Goal: Transaction & Acquisition: Book appointment/travel/reservation

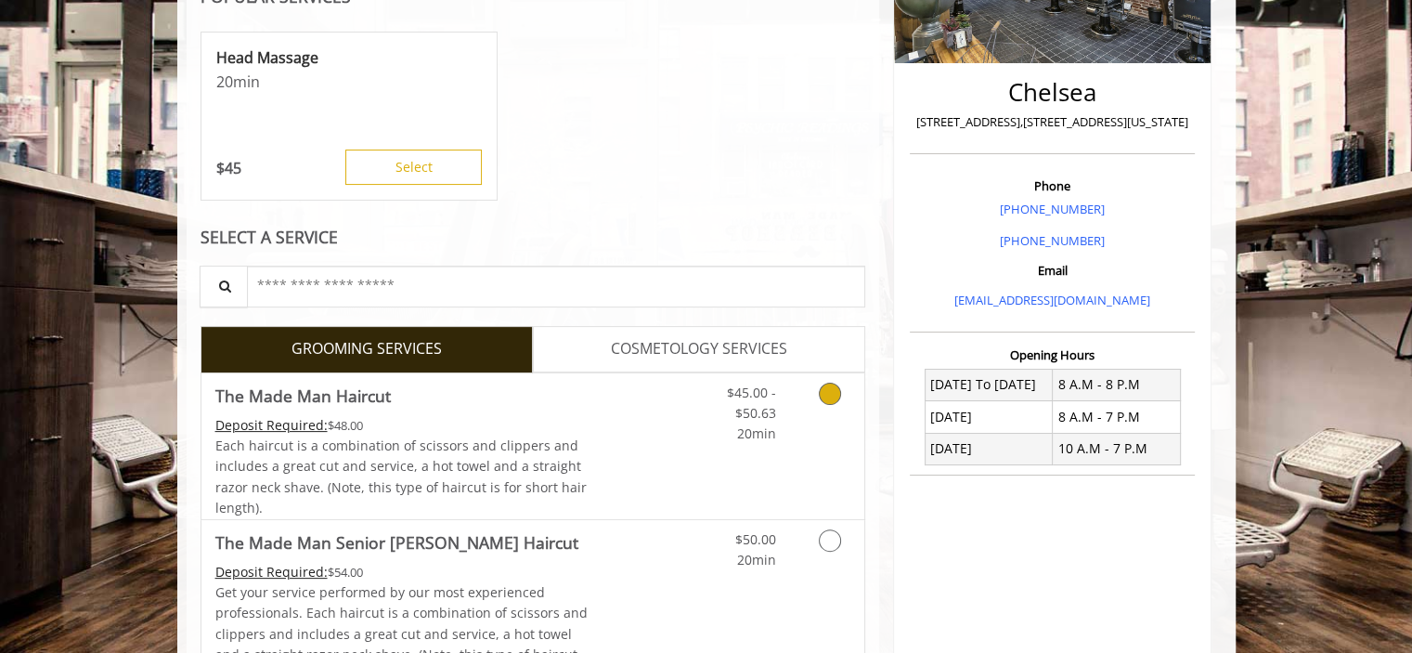
scroll to position [622, 0]
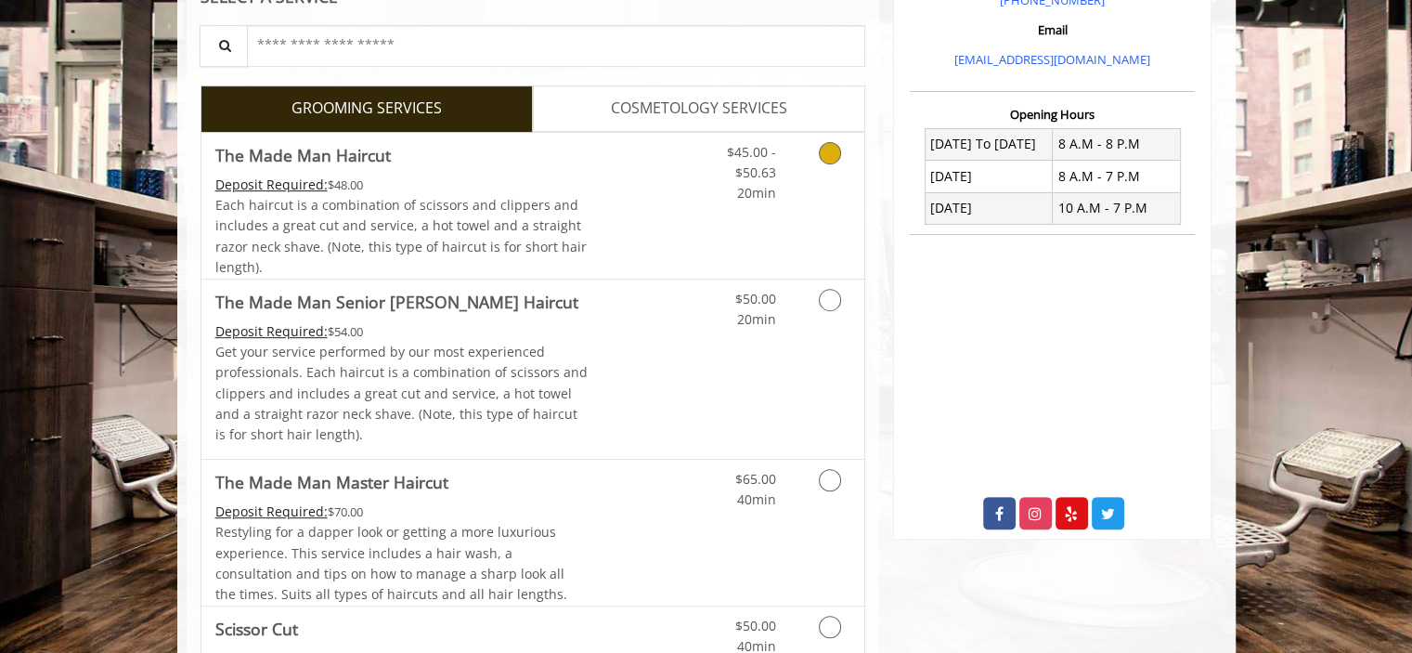
click at [831, 158] on icon "Grooming services" at bounding box center [830, 153] width 22 height 22
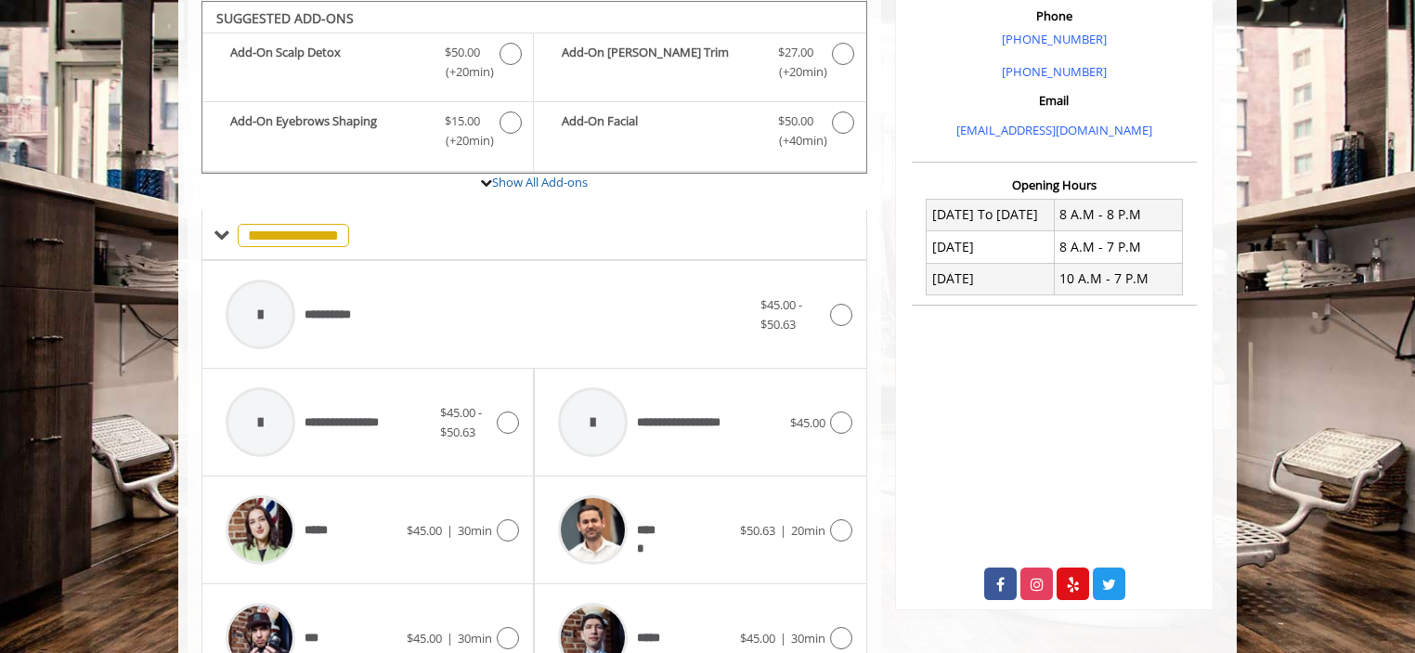
scroll to position [737, 0]
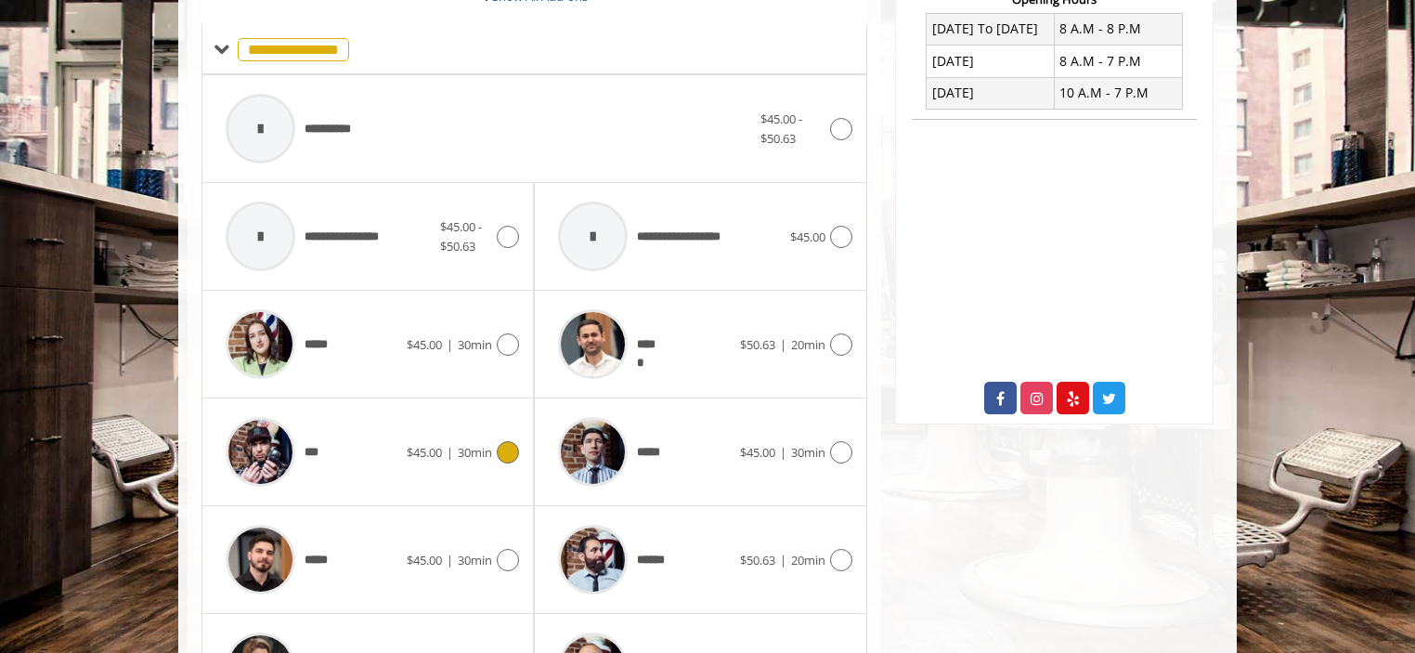
click at [502, 451] on icon at bounding box center [508, 452] width 22 height 22
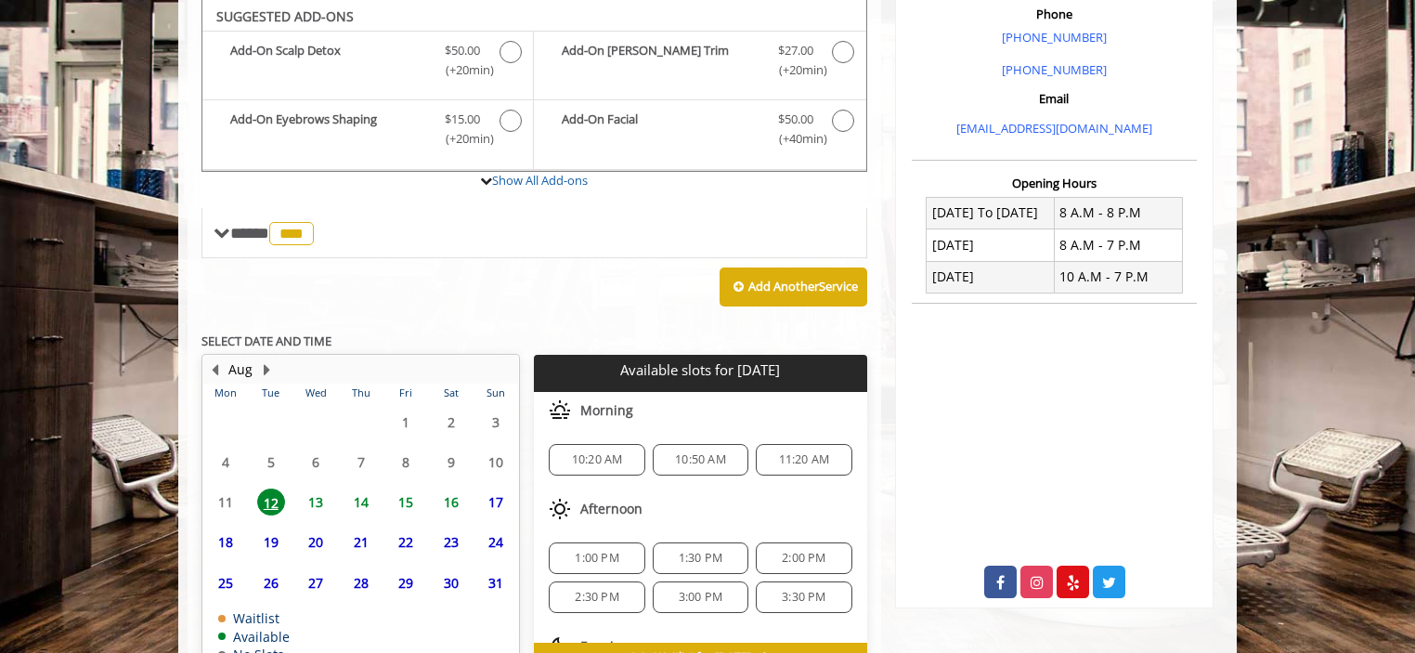
scroll to position [660, 0]
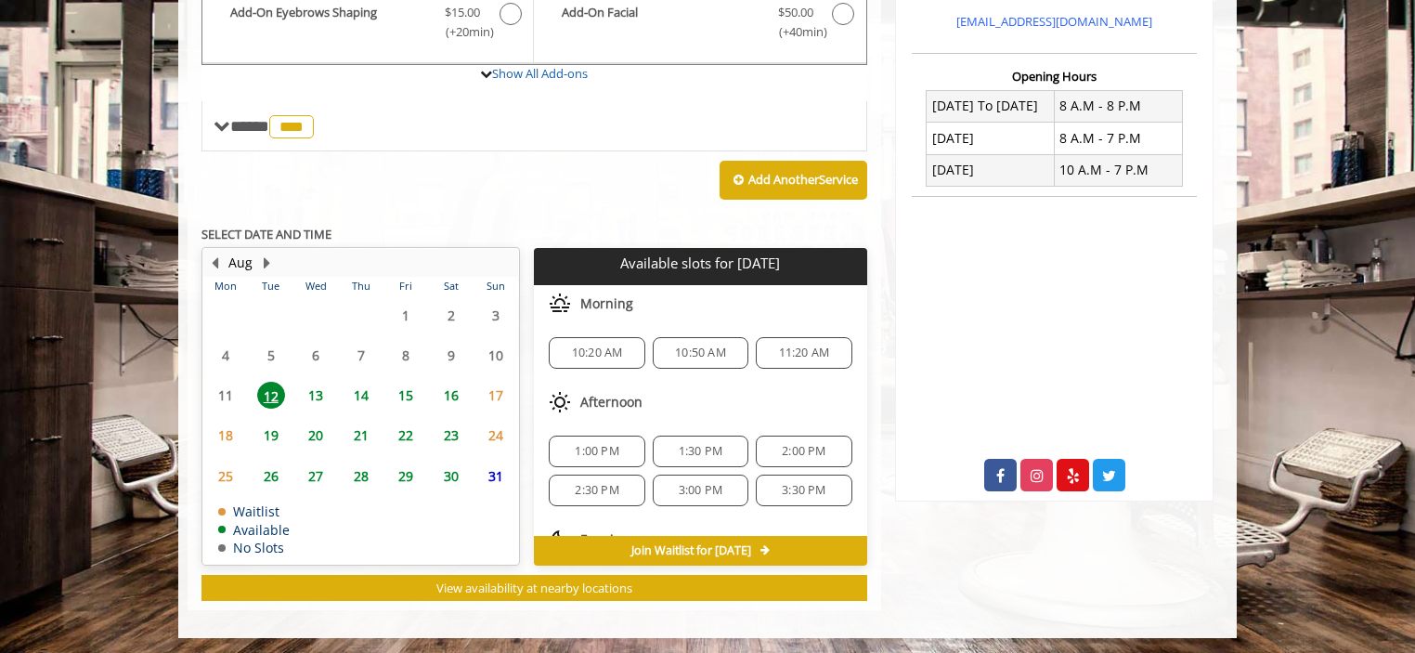
click at [594, 447] on span "1:00 PM" at bounding box center [597, 451] width 44 height 15
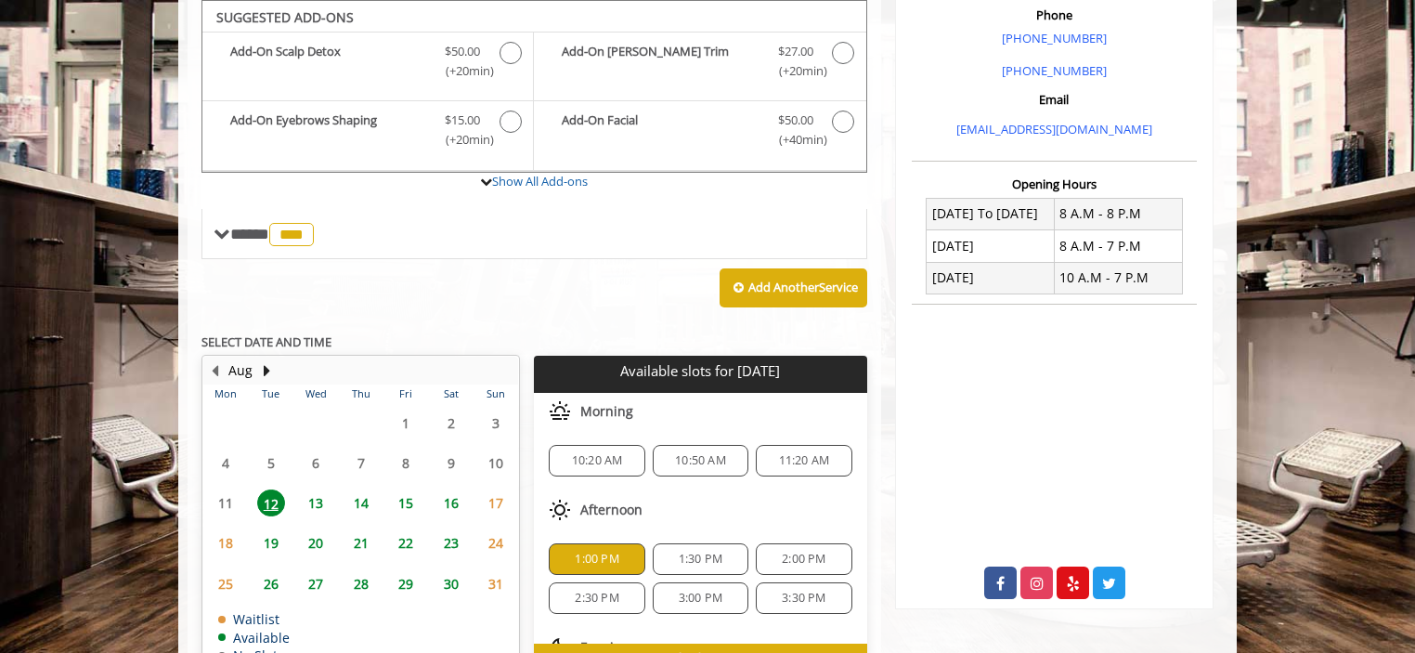
scroll to position [995, 0]
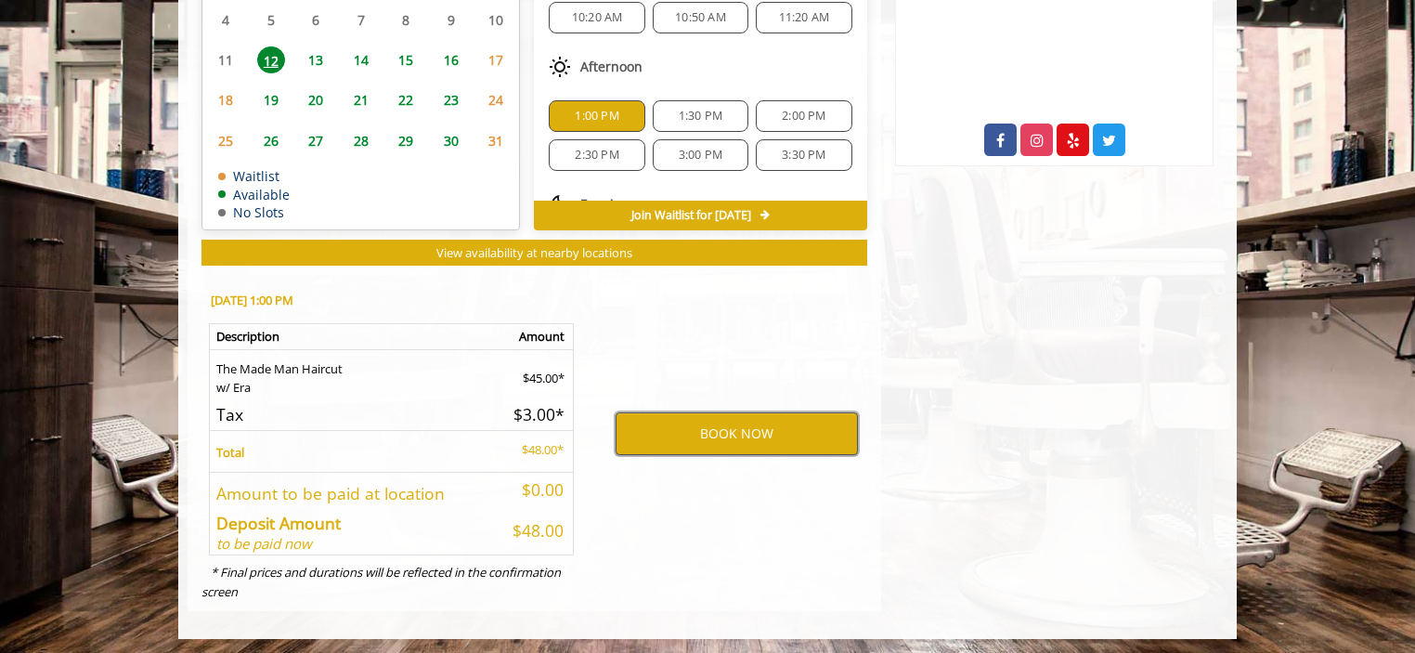
click at [725, 432] on button "BOOK NOW" at bounding box center [737, 433] width 242 height 43
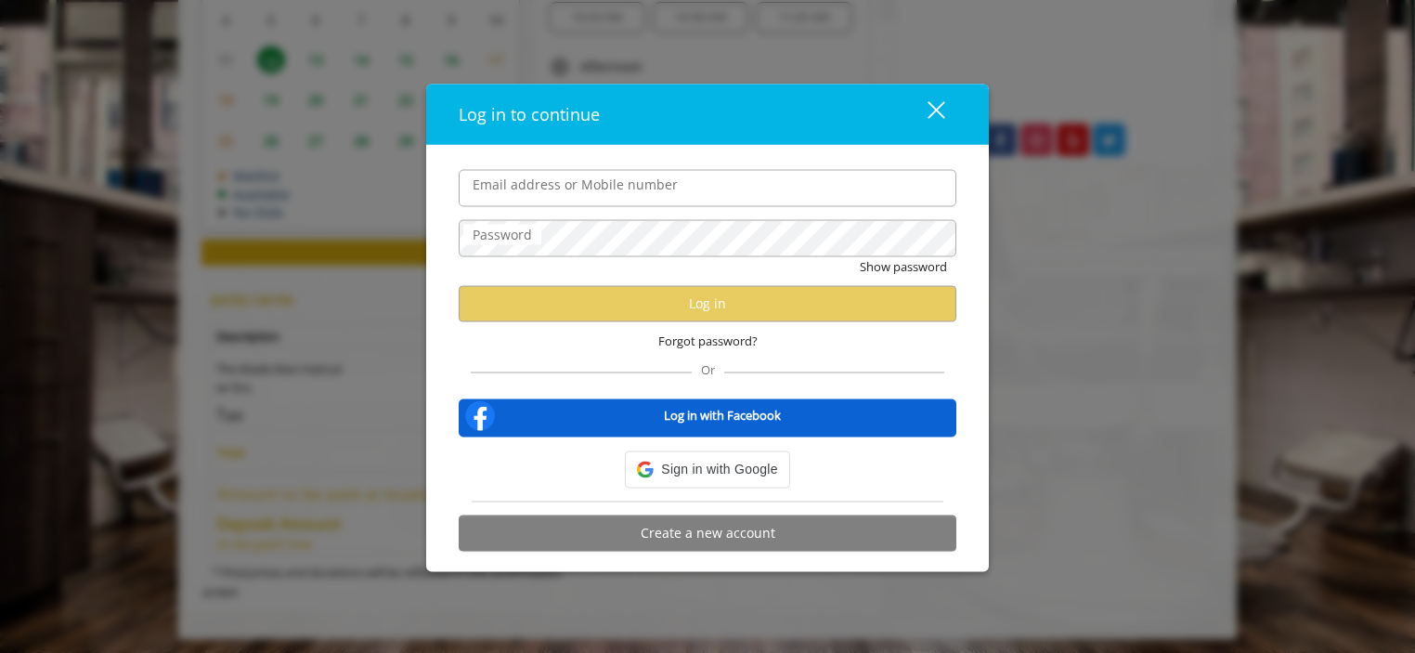
type input "**********"
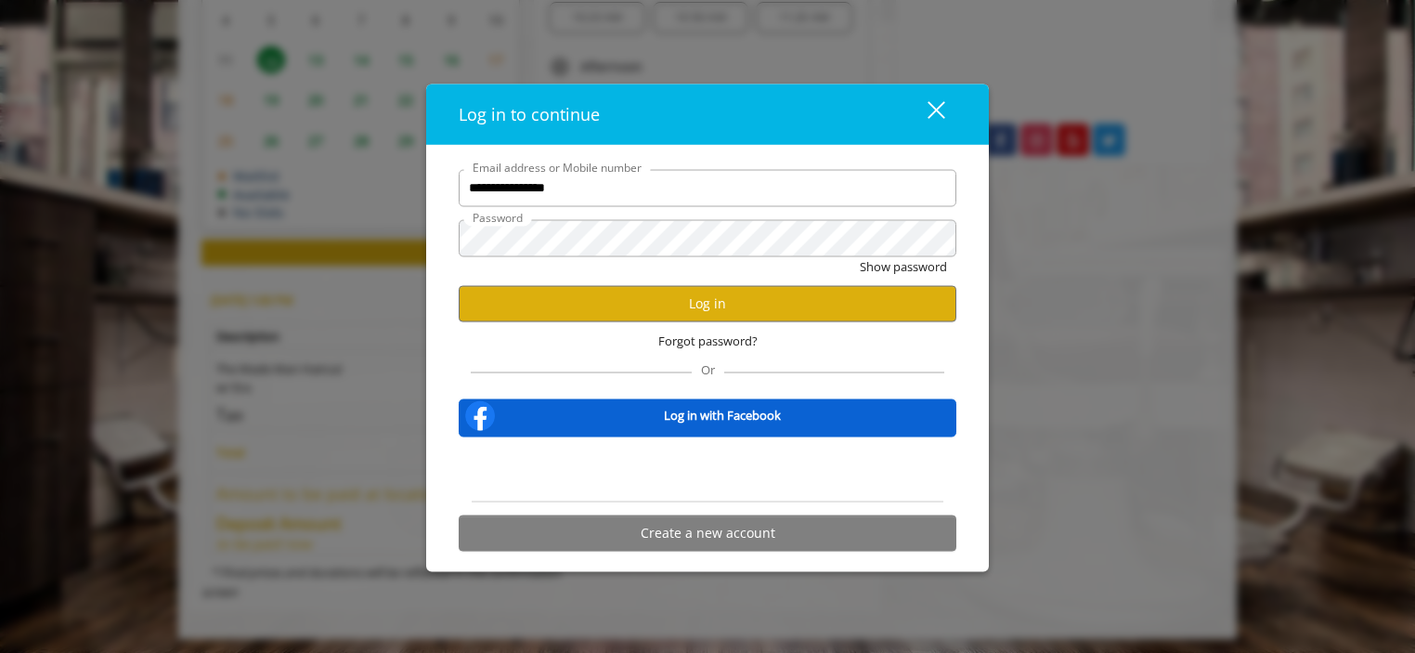
scroll to position [0, 0]
click at [702, 305] on button "Log in" at bounding box center [708, 303] width 498 height 36
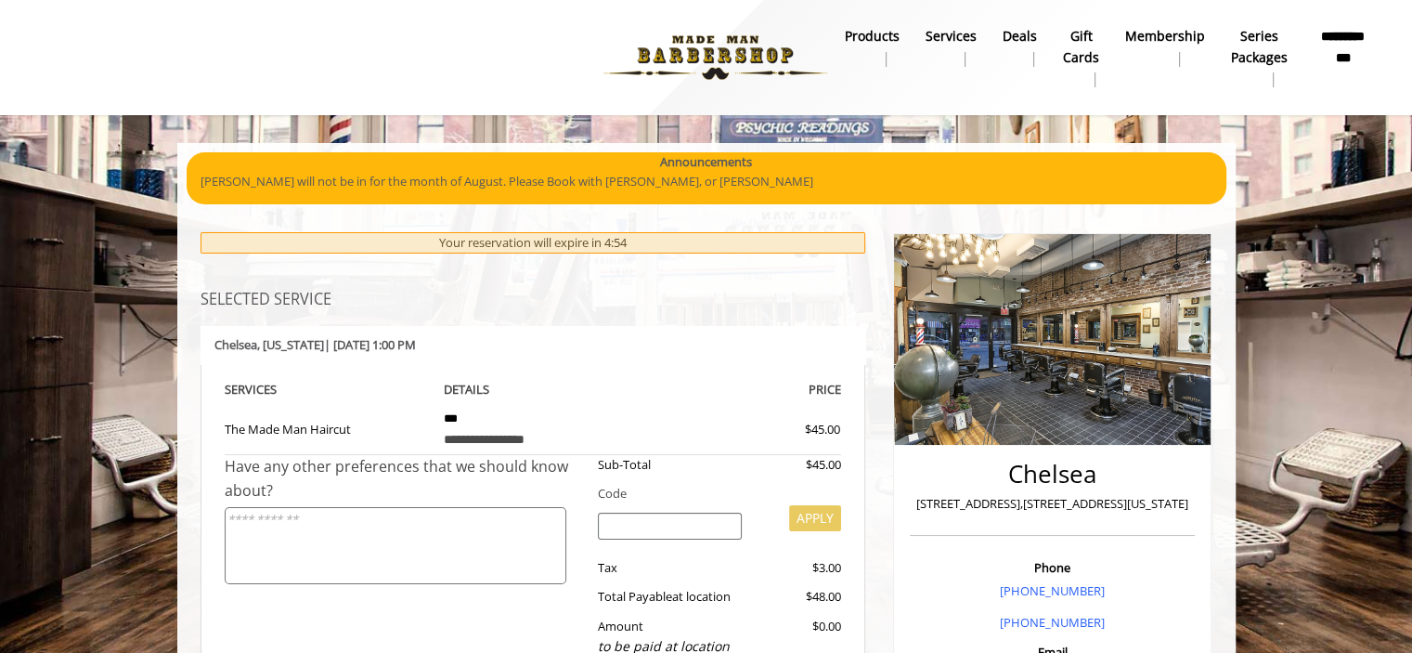
click at [352, 28] on div at bounding box center [435, 57] width 816 height 102
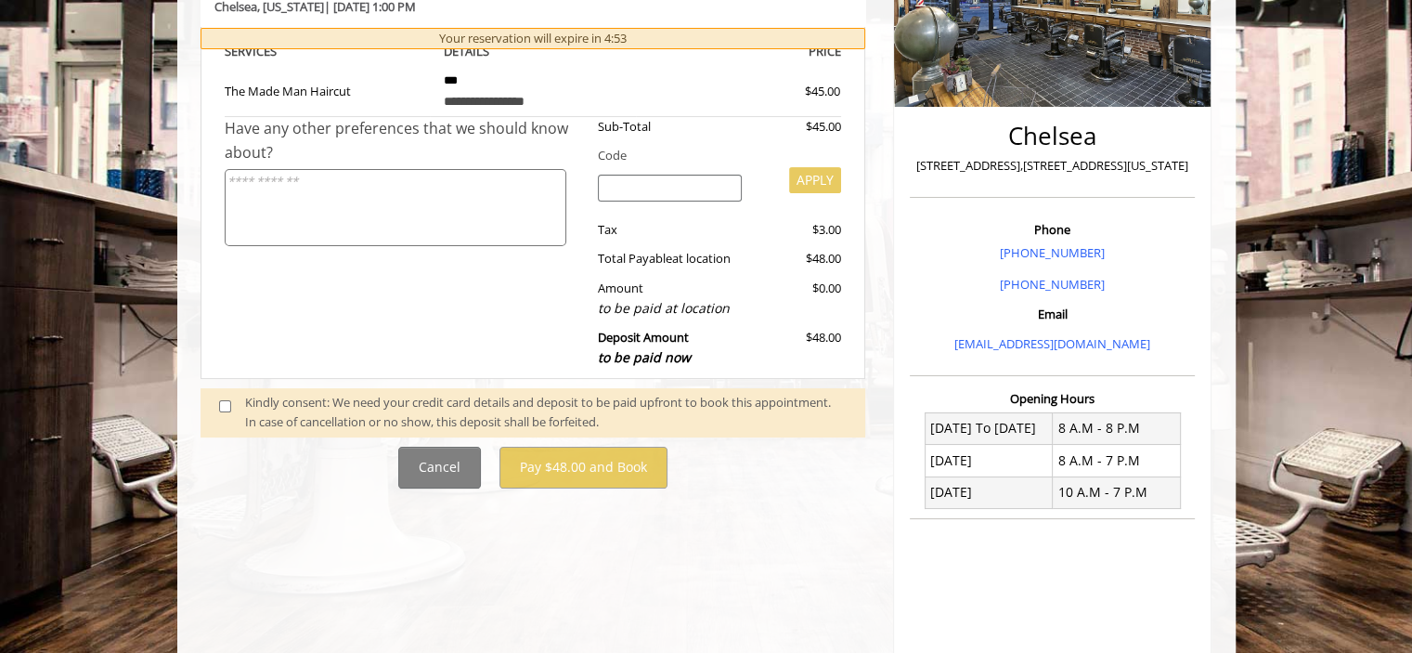
scroll to position [371, 0]
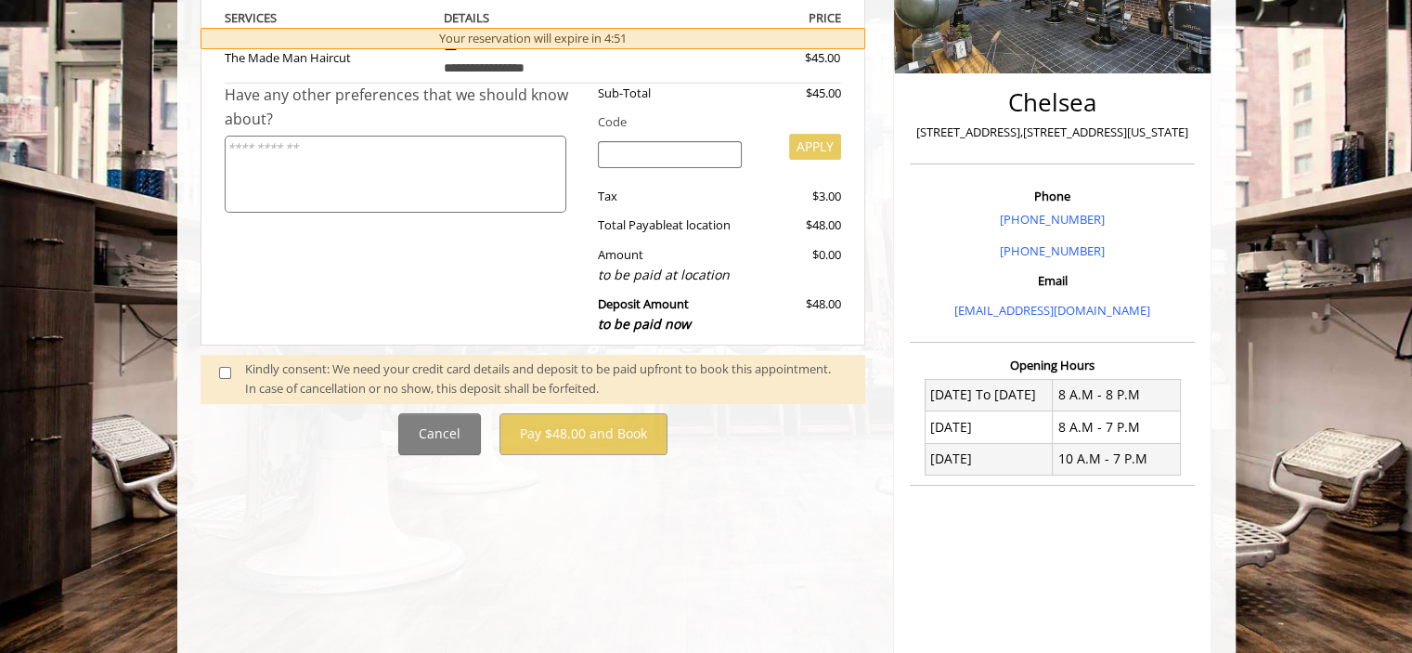
click at [223, 364] on span at bounding box center [232, 378] width 55 height 39
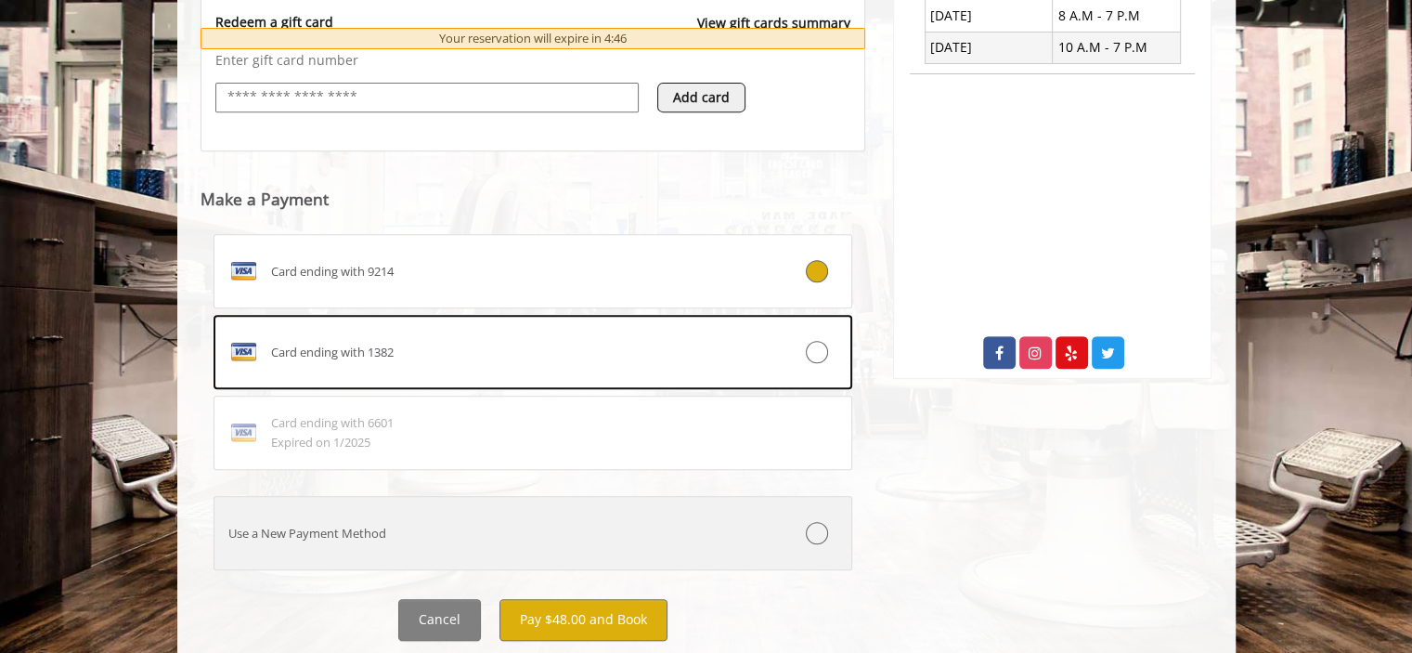
scroll to position [834, 0]
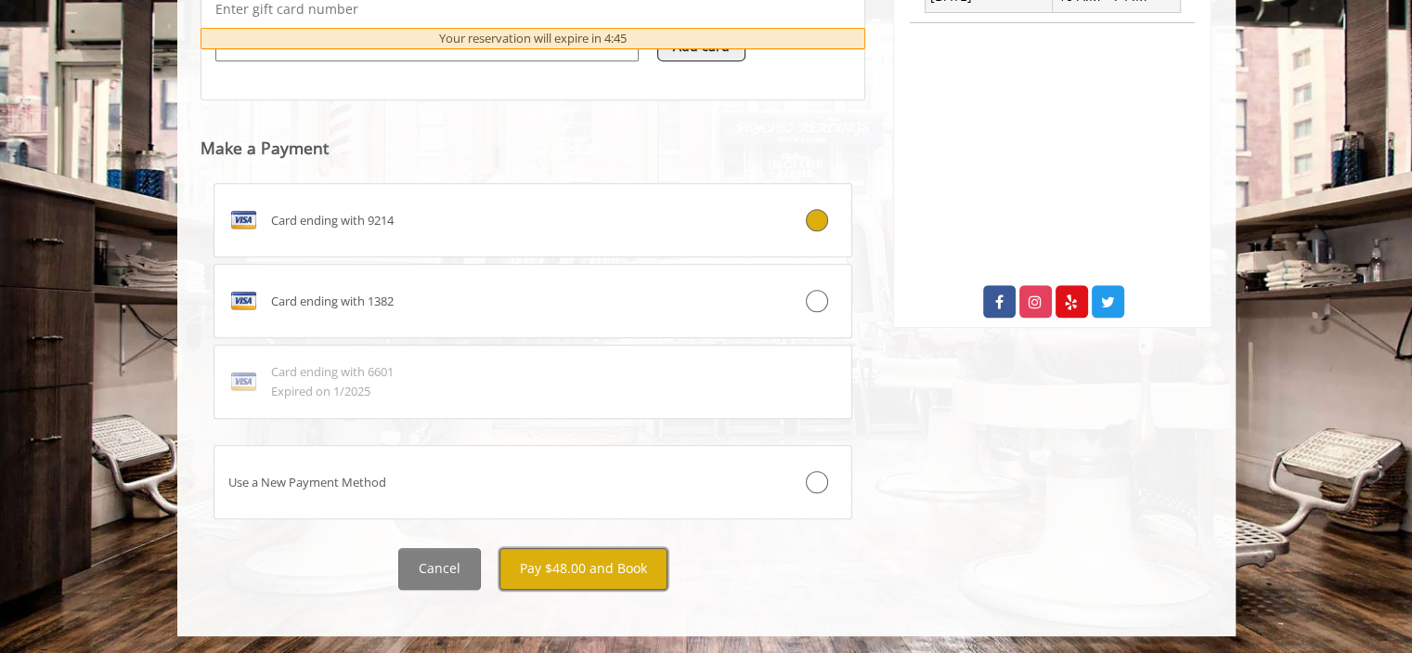
click at [643, 564] on button "Pay $48.00 and Book" at bounding box center [584, 569] width 168 height 42
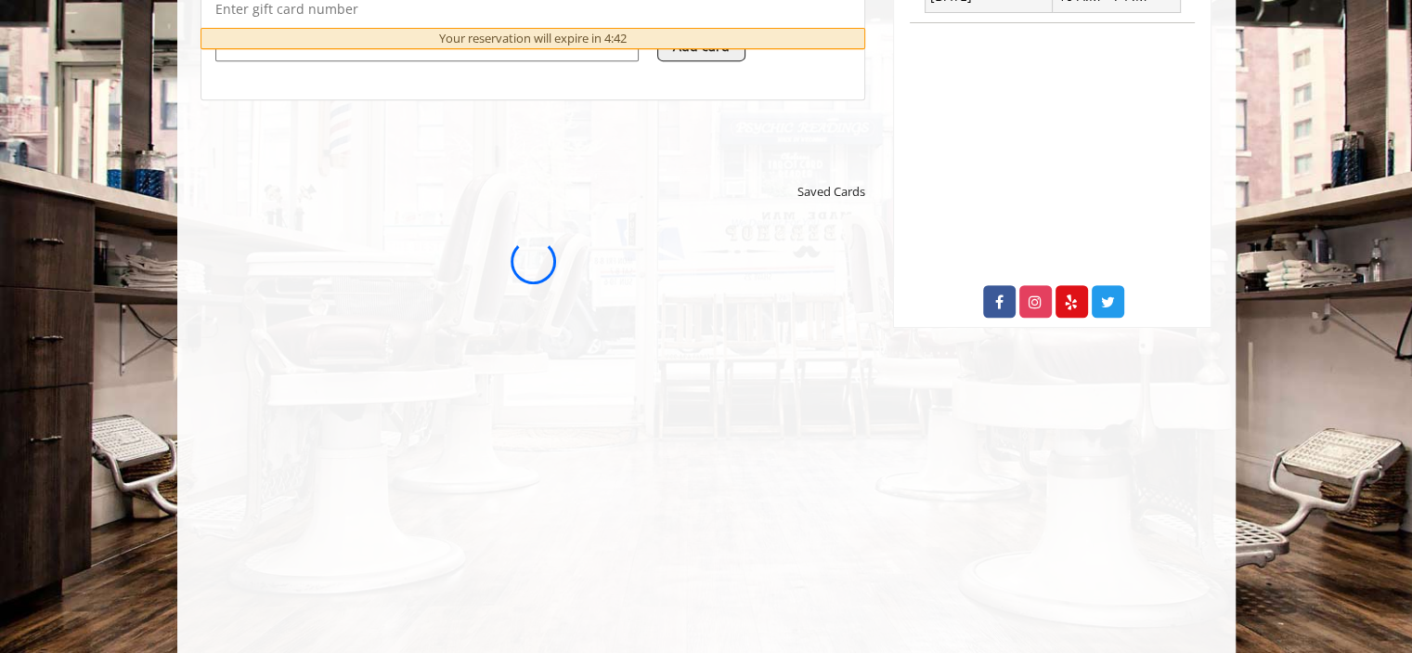
scroll to position [0, 0]
